Goal: Navigation & Orientation: Find specific page/section

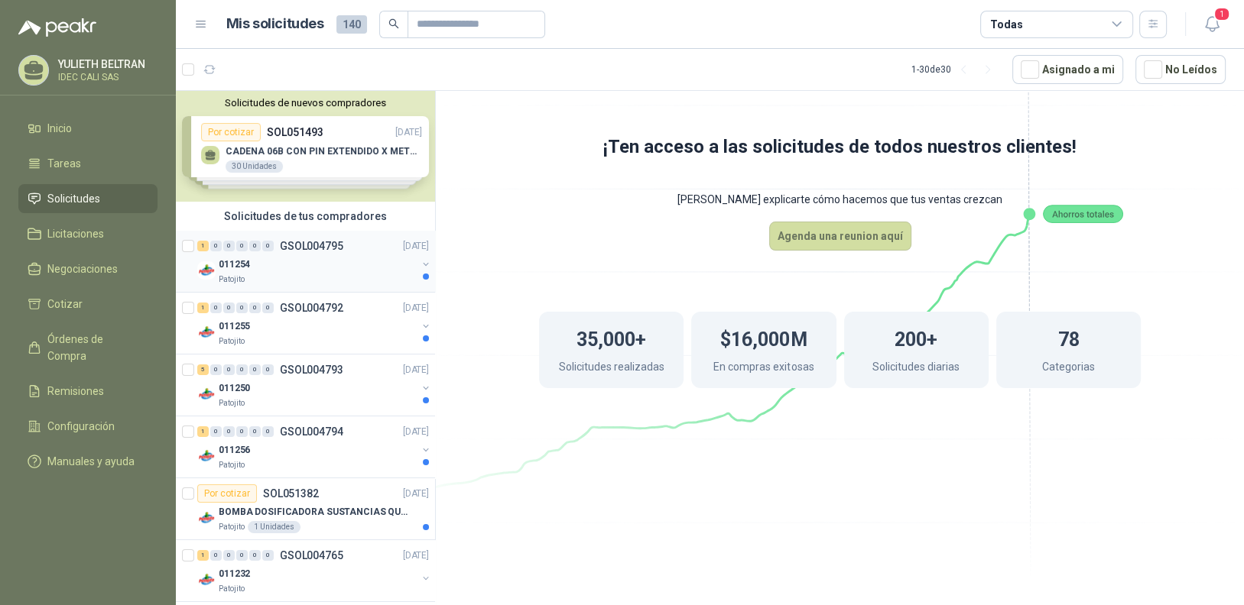
click at [336, 274] on div "Patojito" at bounding box center [318, 280] width 198 height 12
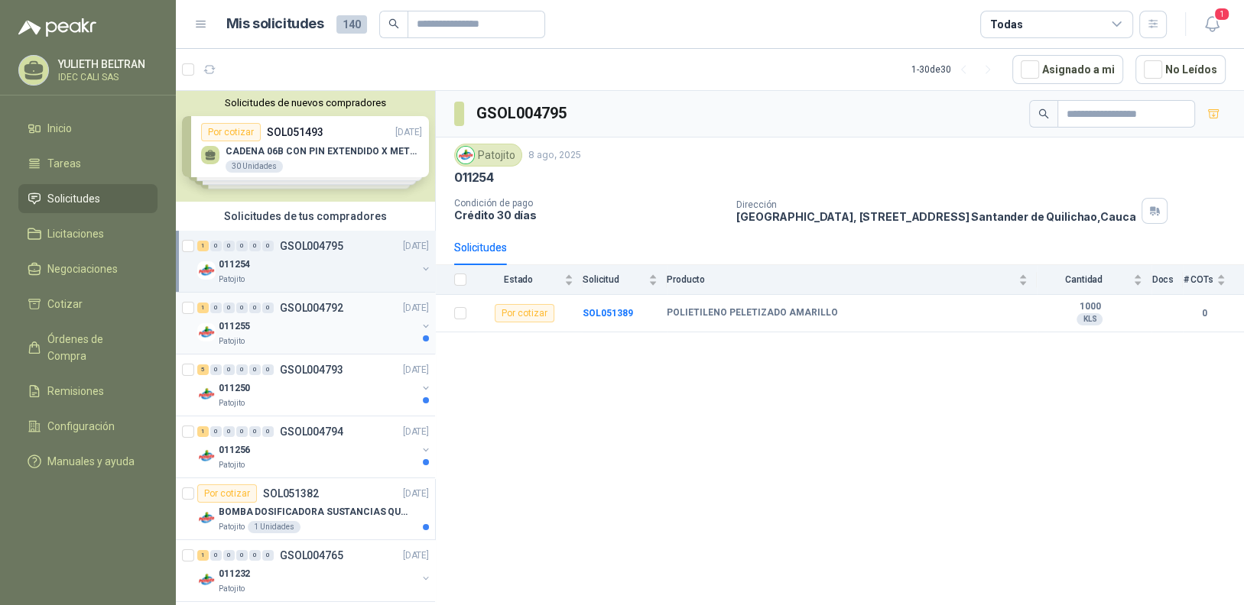
click at [339, 324] on div "011255" at bounding box center [318, 326] width 198 height 18
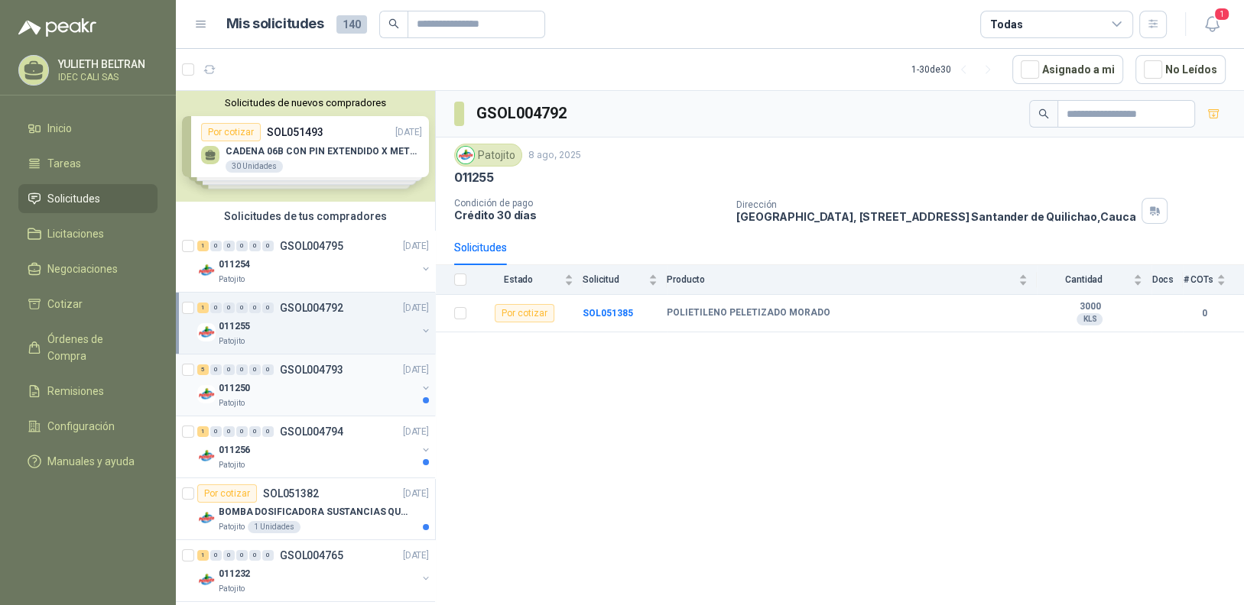
click at [336, 388] on div "011250" at bounding box center [318, 388] width 198 height 18
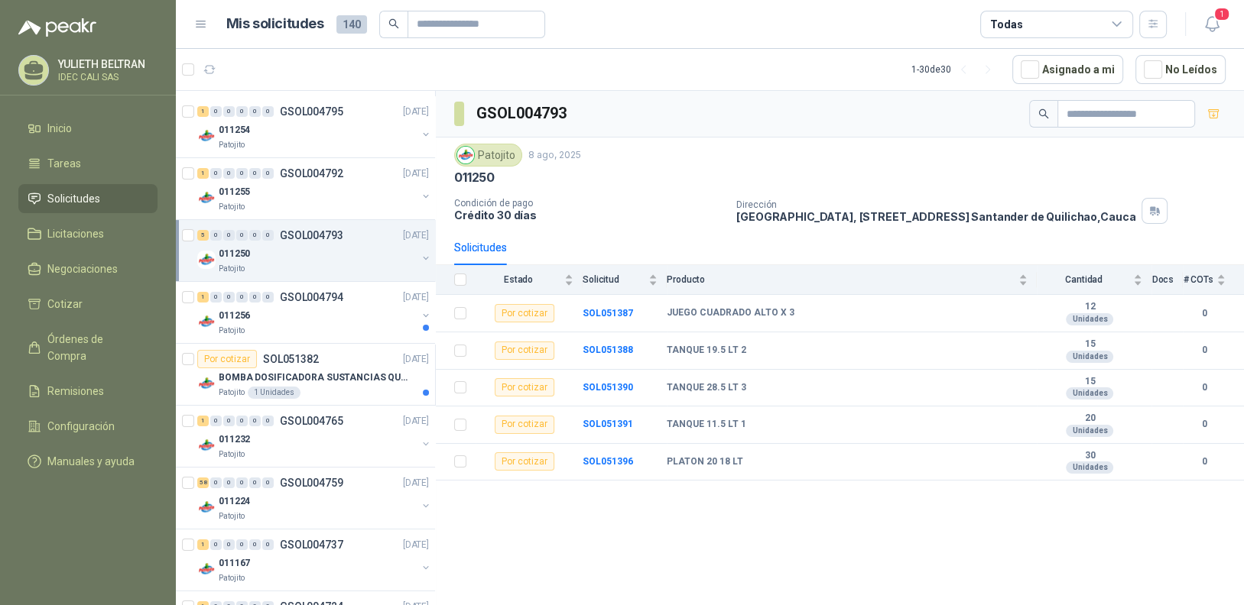
scroll to position [152, 0]
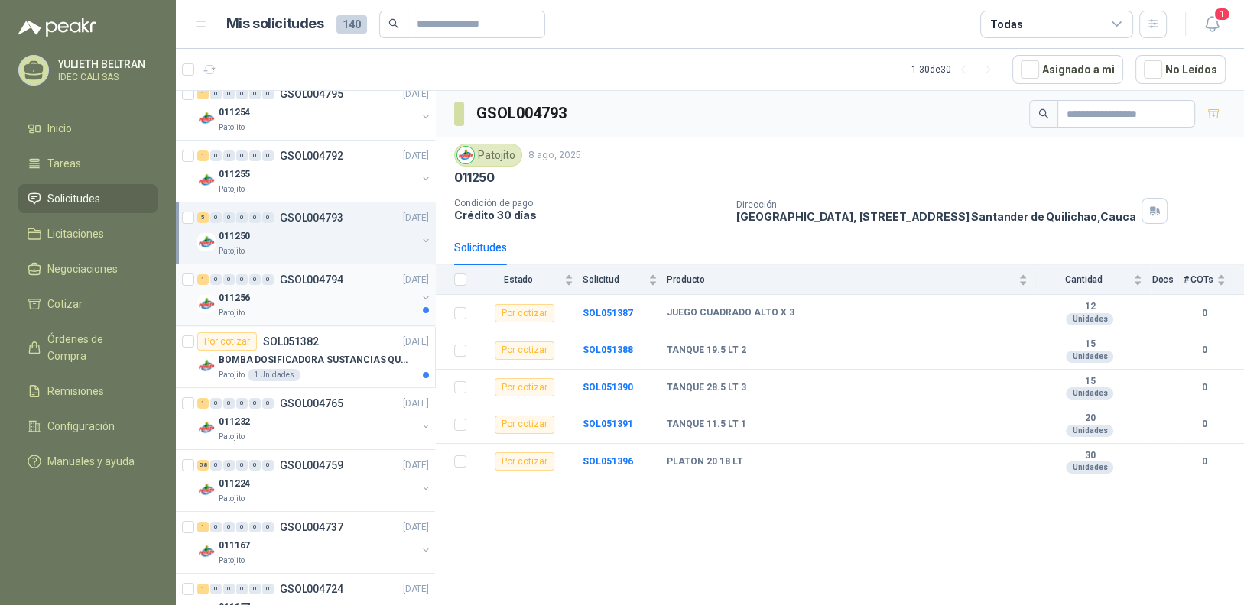
click at [344, 310] on div "Patojito" at bounding box center [318, 313] width 198 height 12
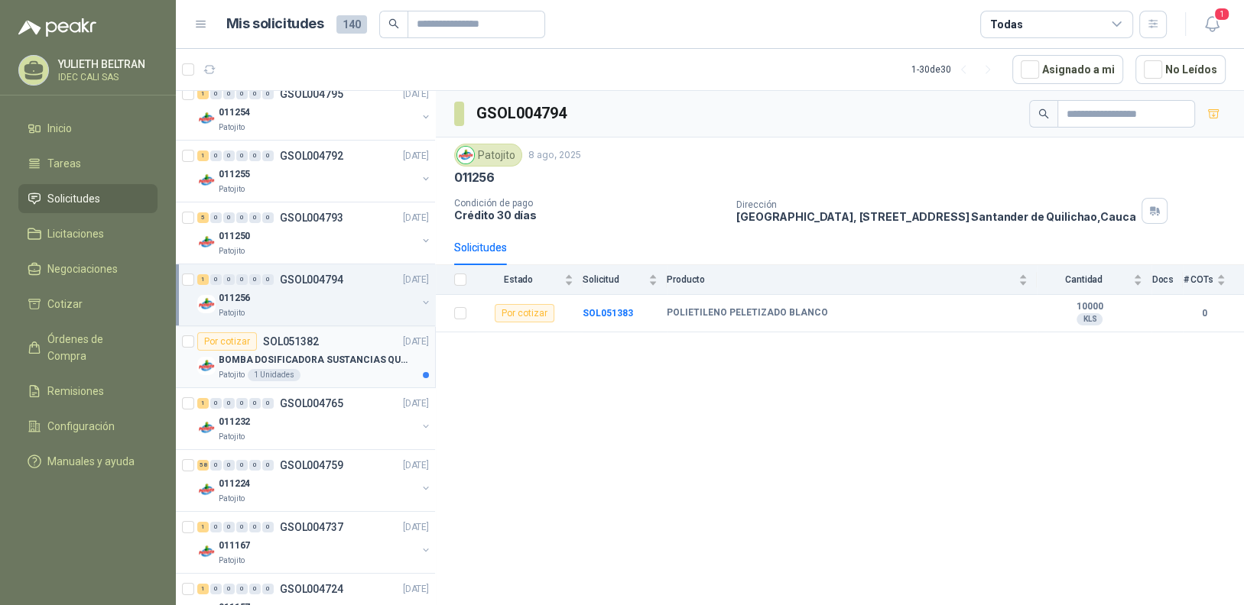
click at [344, 375] on div "Patojito 1 Unidades" at bounding box center [324, 375] width 210 height 12
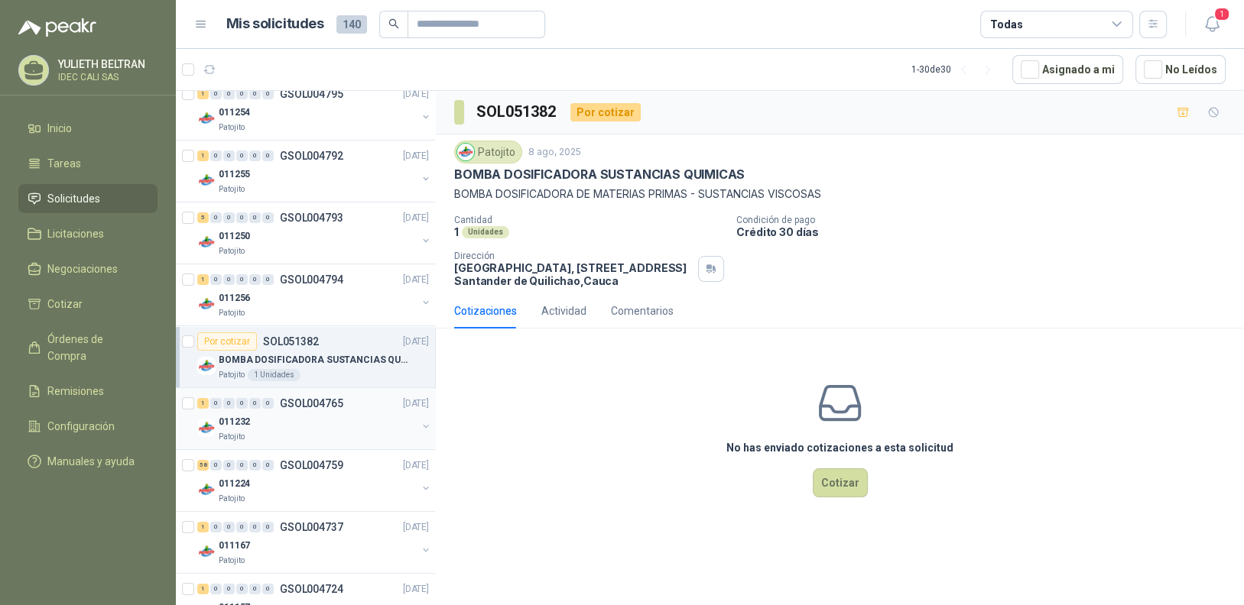
click at [335, 431] on div "Patojito" at bounding box center [318, 437] width 198 height 12
